Goal: Information Seeking & Learning: Learn about a topic

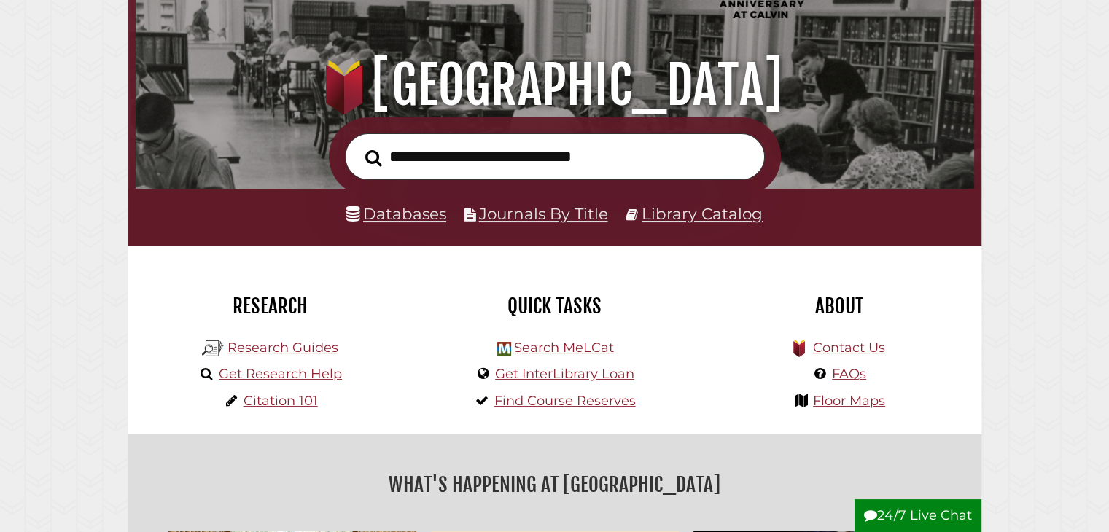
scroll to position [142, 0]
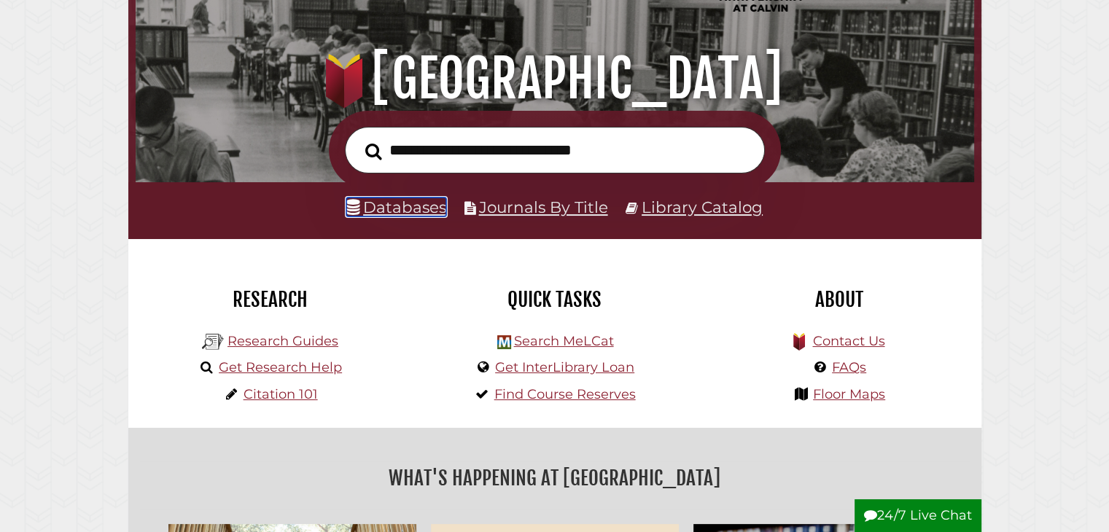
click at [382, 208] on link "Databases" at bounding box center [396, 207] width 100 height 19
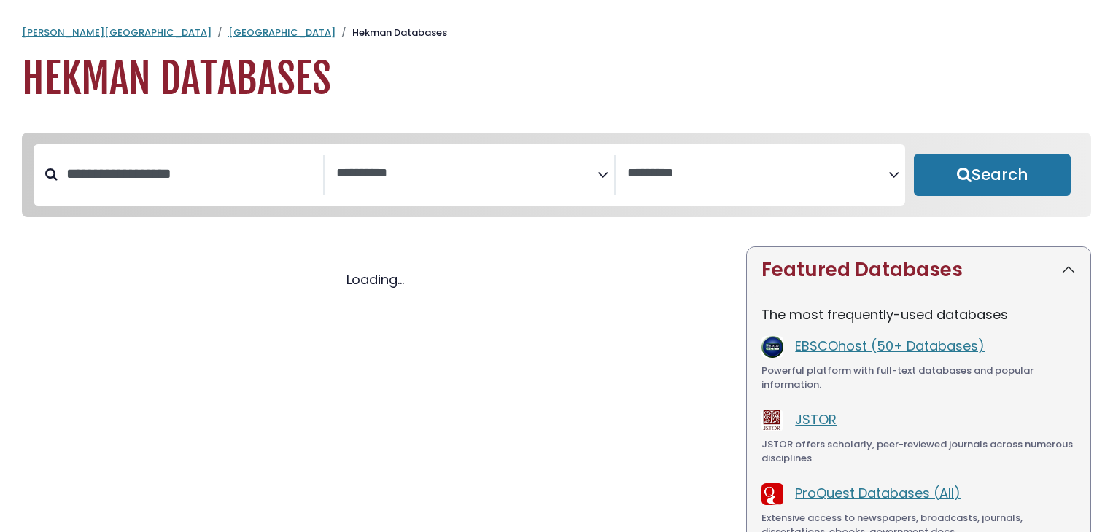
select select "Database Subject Filter"
select select "Database Vendors Filter"
select select "Database Subject Filter"
select select "Database Vendors Filter"
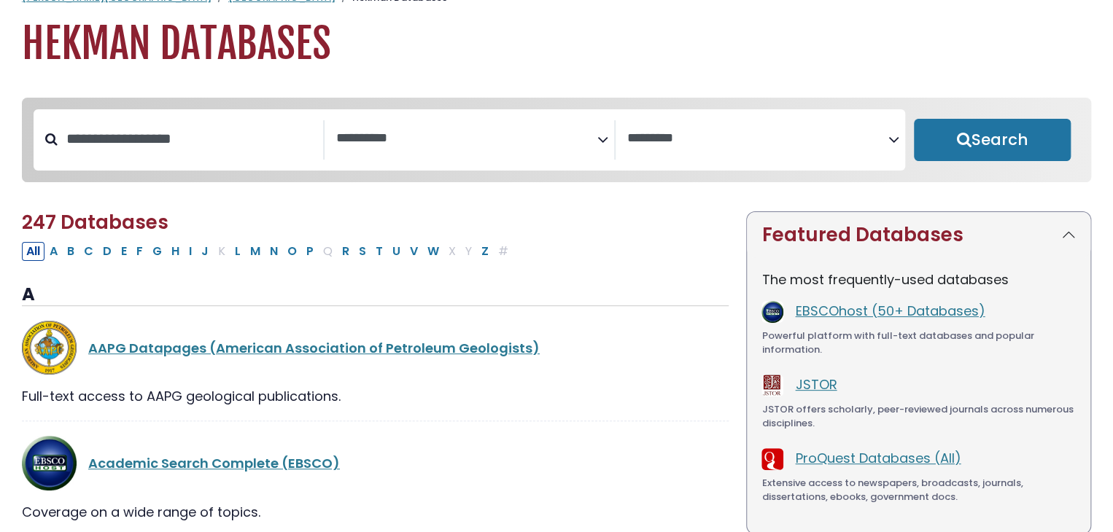
scroll to position [41, 0]
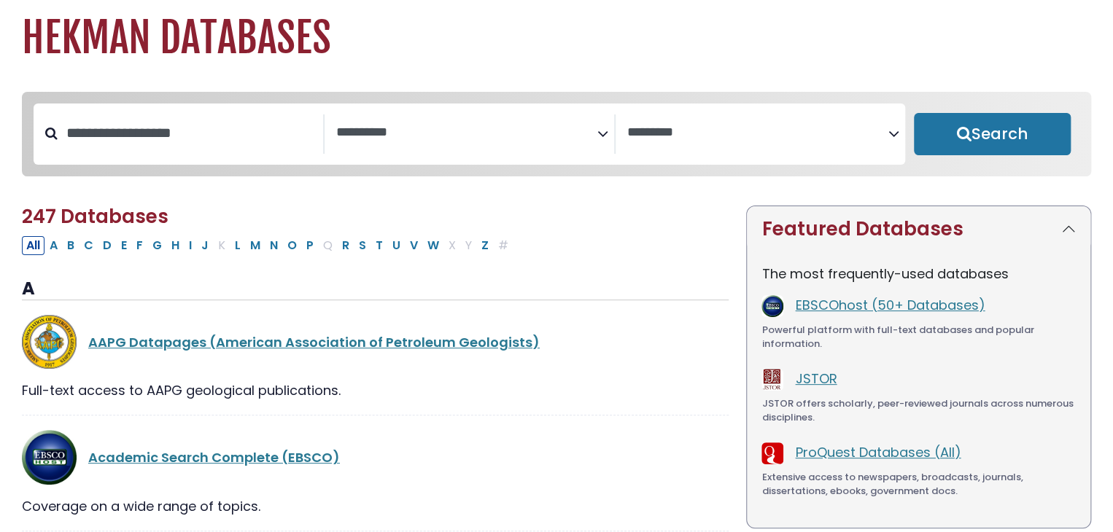
click at [396, 161] on div "**********" at bounding box center [470, 134] width 872 height 61
click at [388, 144] on span "Search filters" at bounding box center [466, 134] width 261 height 39
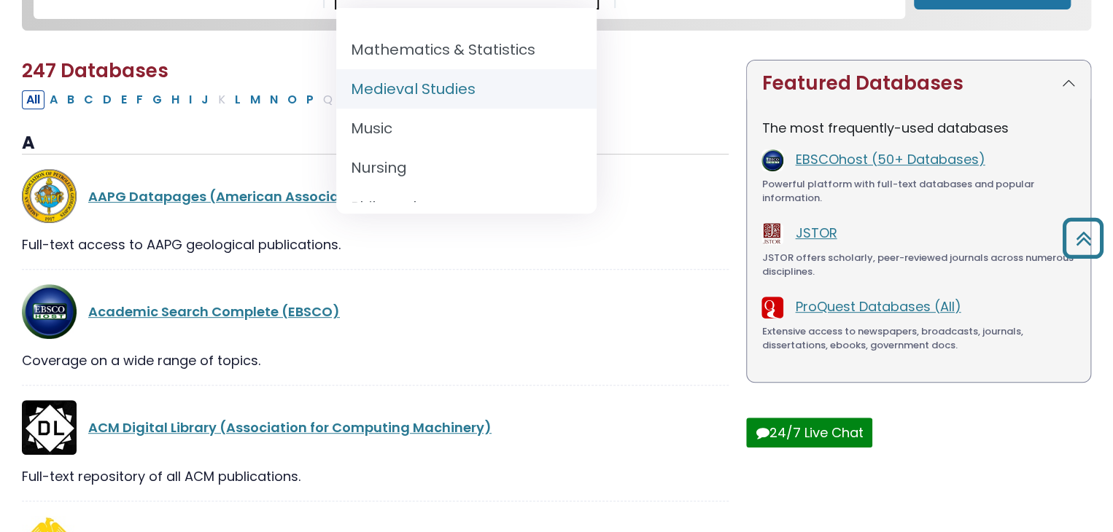
scroll to position [1064, 0]
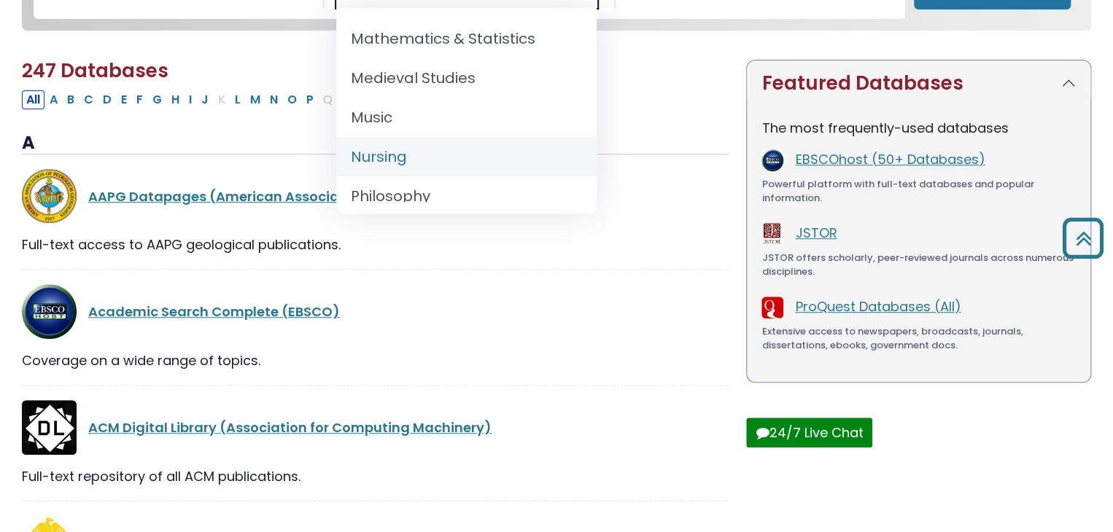
select select "*****"
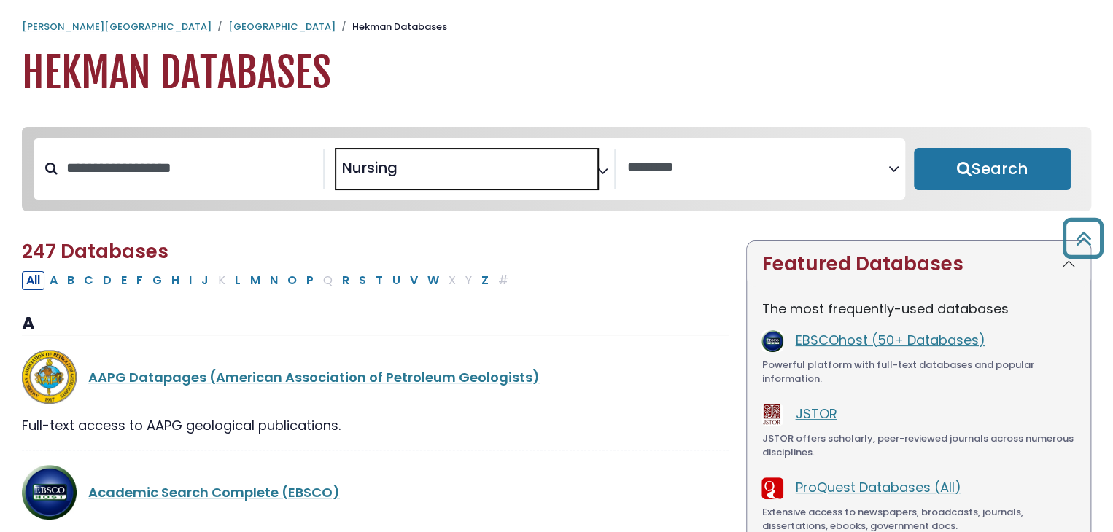
scroll to position [0, 0]
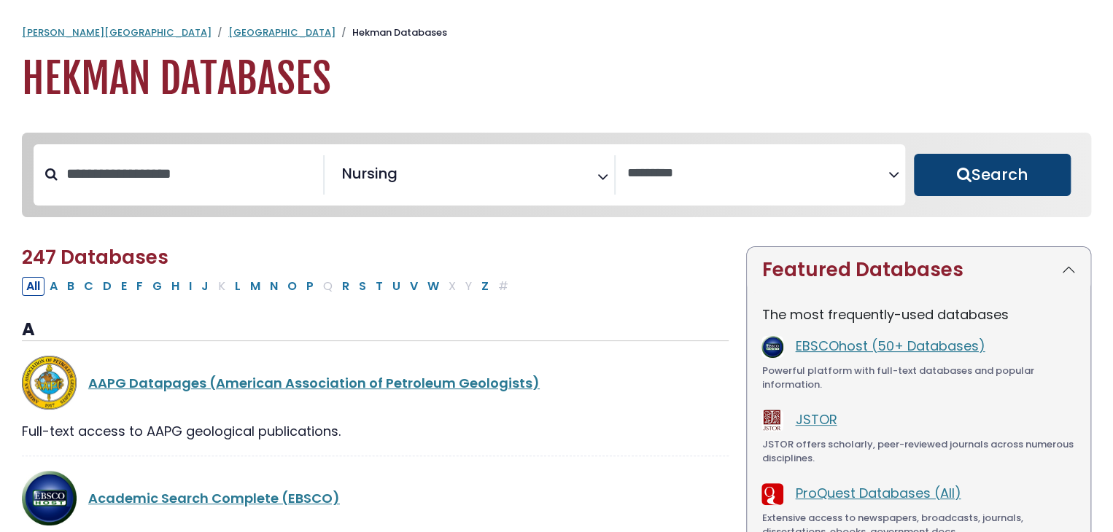
click at [983, 169] on button "Search" at bounding box center [992, 175] width 157 height 42
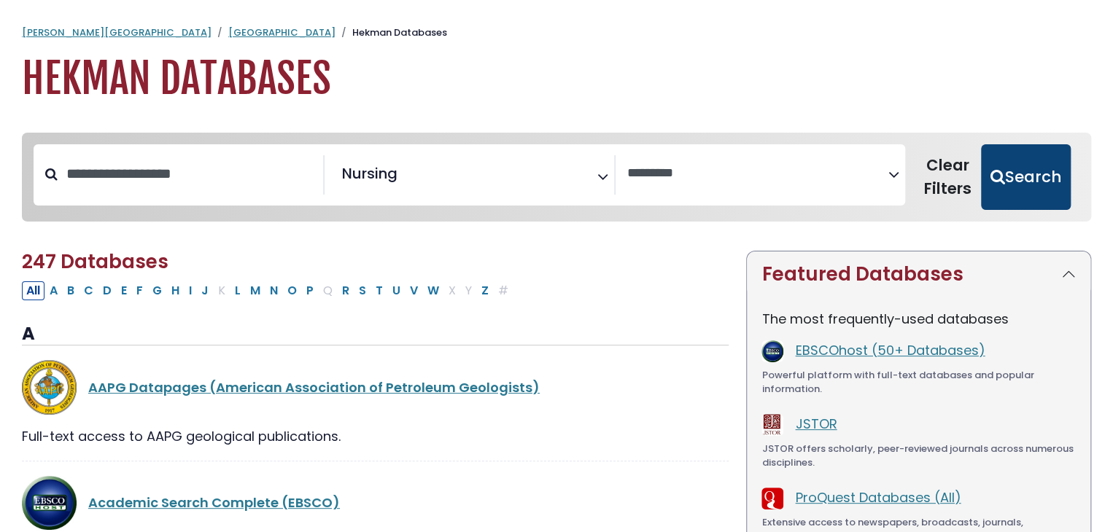
select select "Database Vendors Filter"
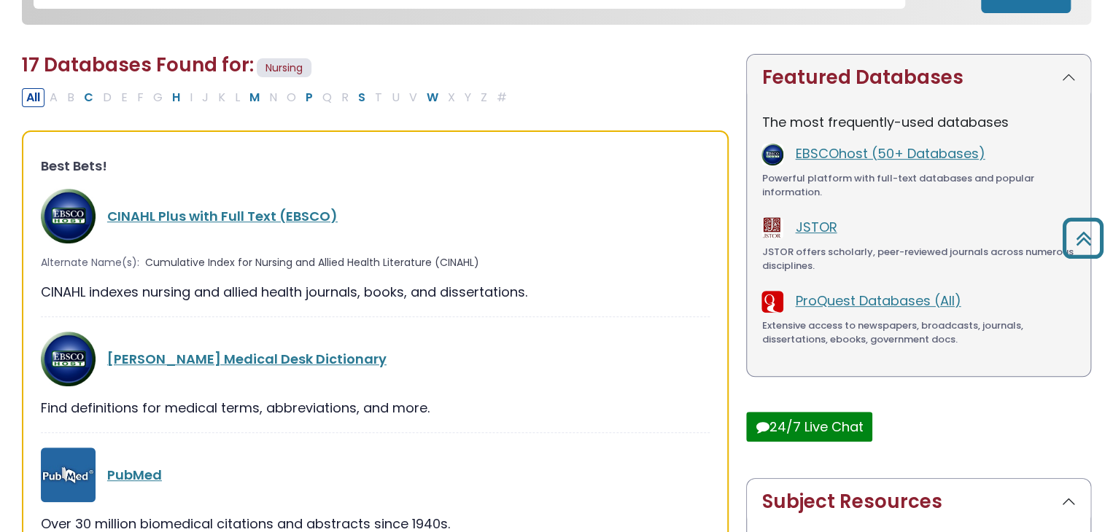
scroll to position [251, 0]
